Goal: Task Accomplishment & Management: Complete application form

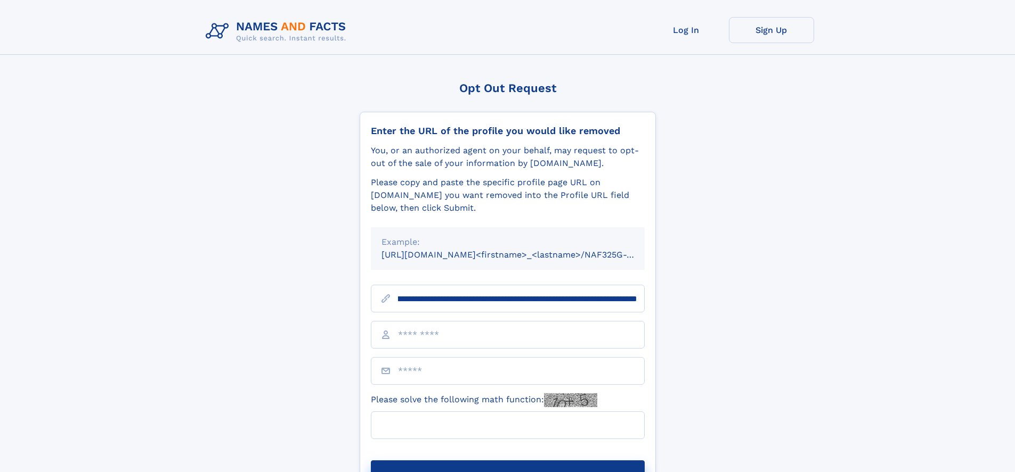
scroll to position [0, 126]
type input "**********"
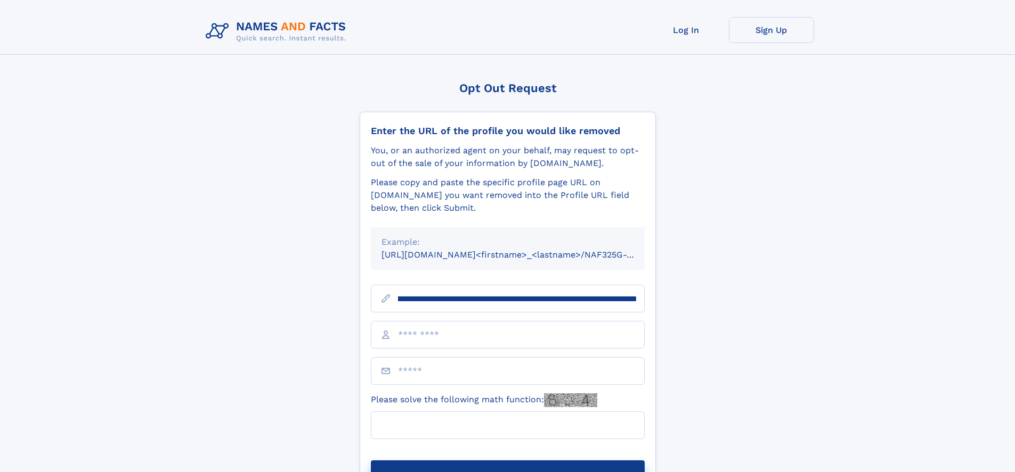
scroll to position [0, 126]
type input "**********"
